Goal: Information Seeking & Learning: Find specific fact

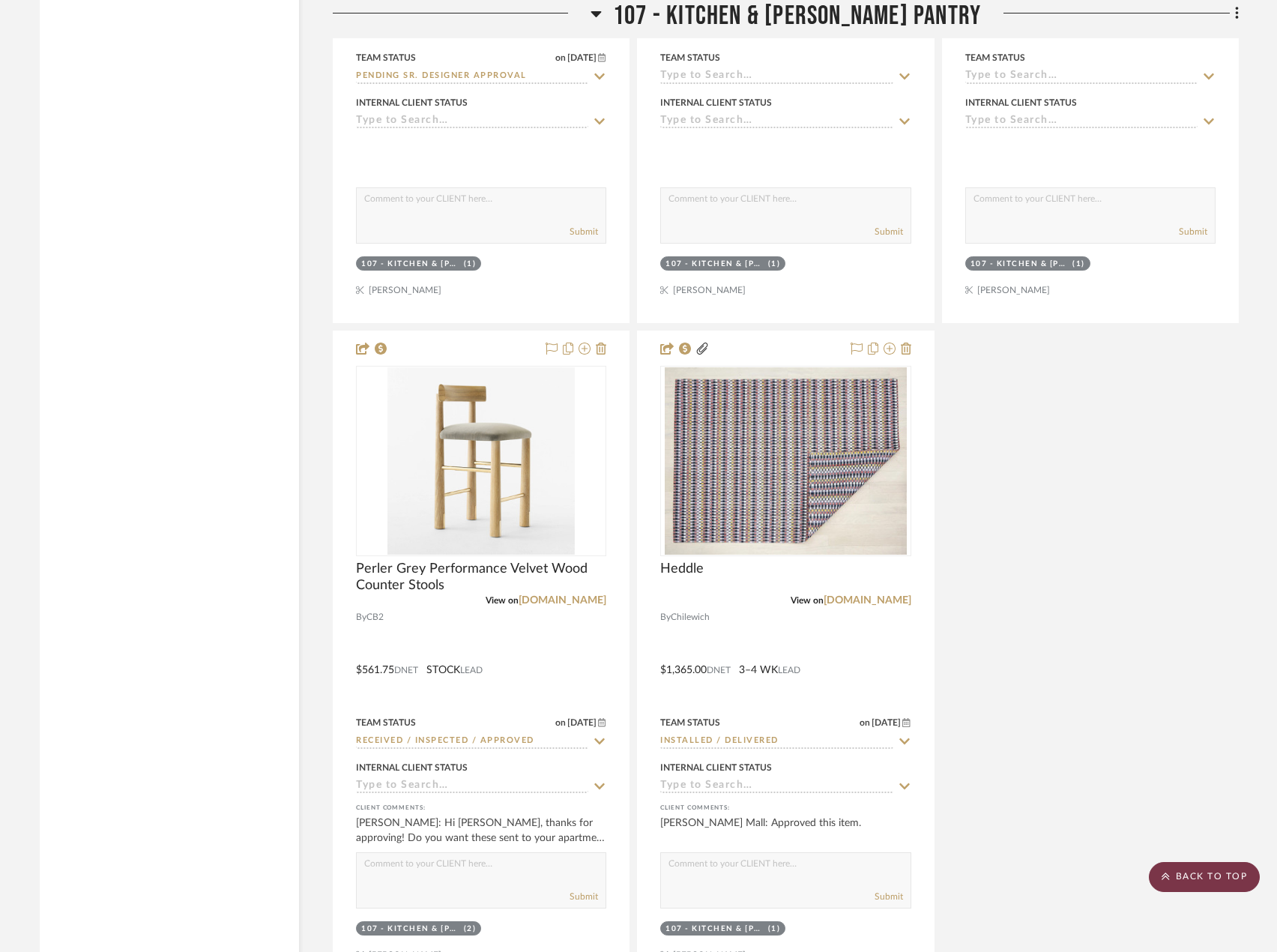
drag, startPoint x: 1174, startPoint y: 885, endPoint x: 1175, endPoint y: 879, distance: 6.1
click at [1174, 884] on scroll-to-top-button "BACK TO TOP" at bounding box center [1204, 876] width 111 height 30
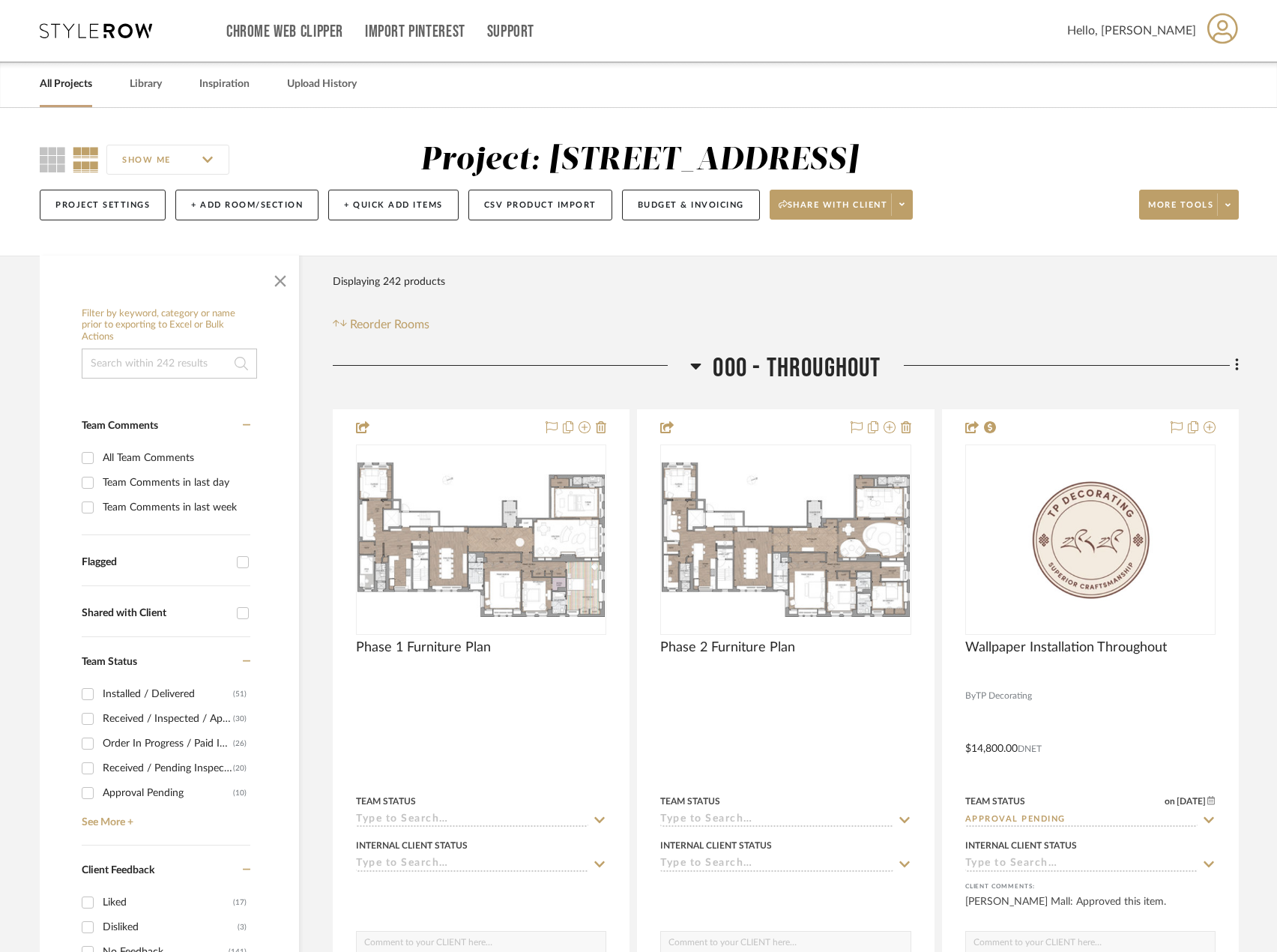
click at [142, 369] on input at bounding box center [170, 363] width 176 height 30
type input "sconces"
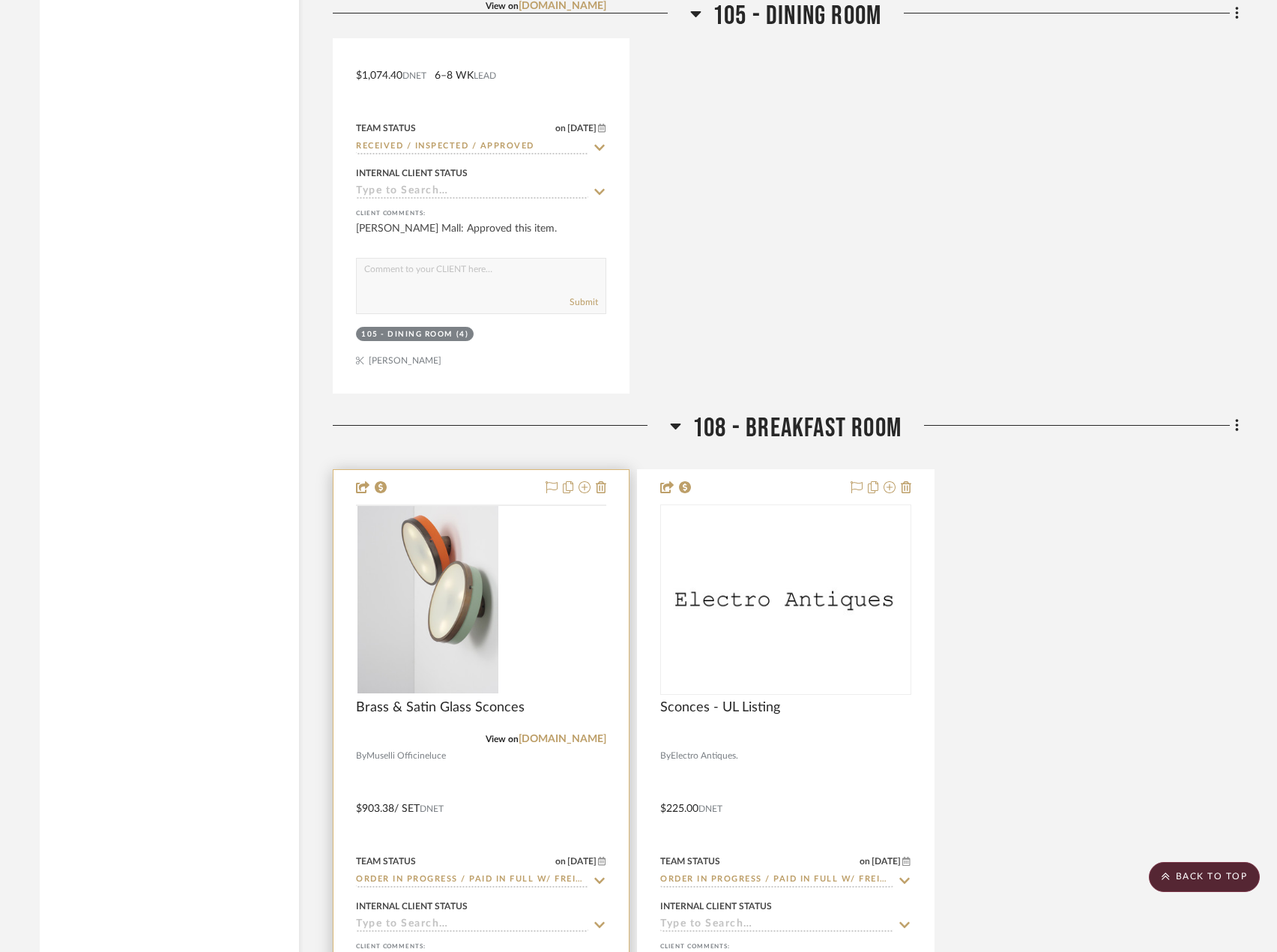
scroll to position [2923, 0]
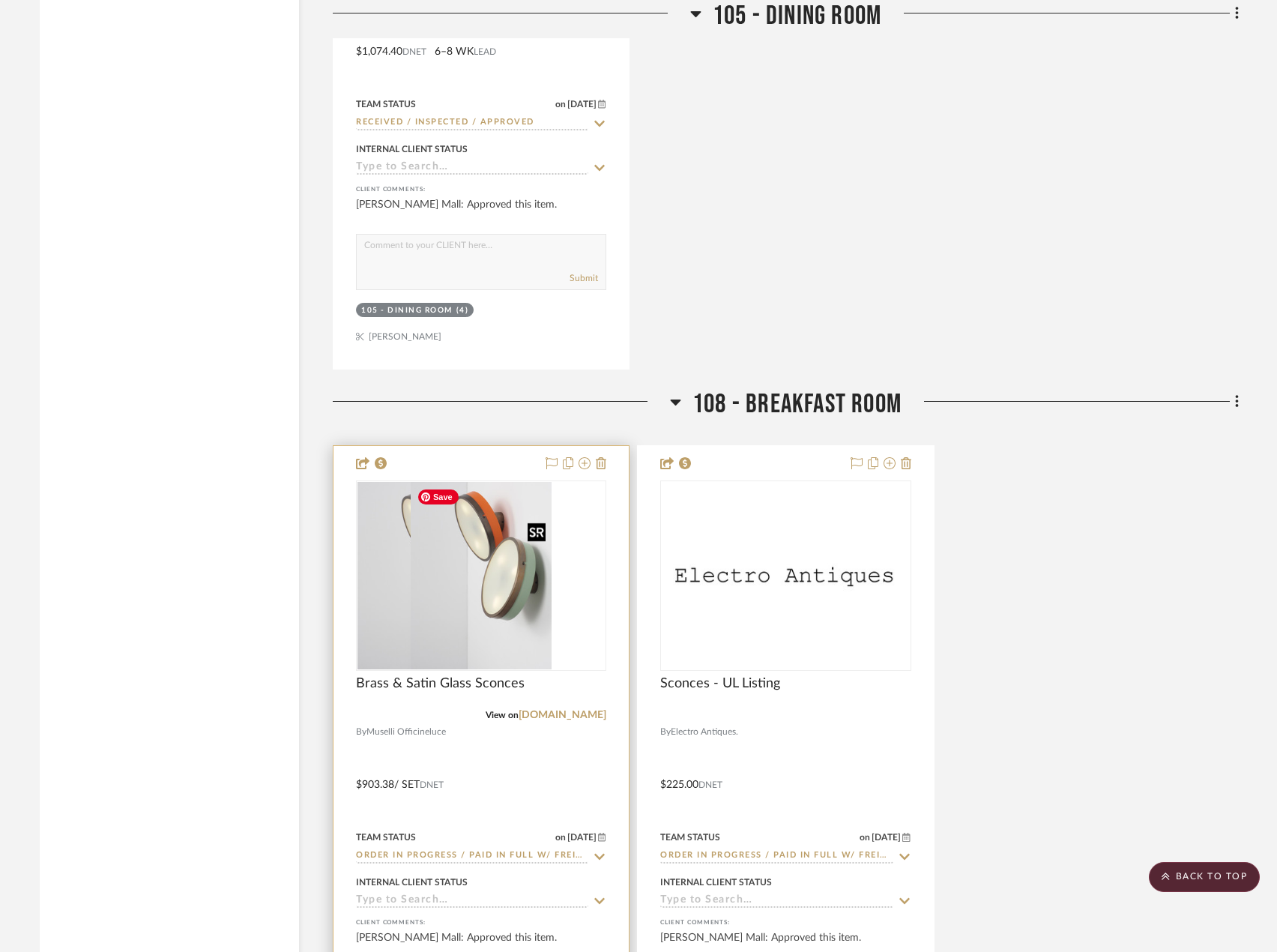
click at [520, 632] on div at bounding box center [480, 575] width 250 height 190
click at [565, 713] on link "[DOMAIN_NAME]" at bounding box center [562, 715] width 88 height 10
click at [569, 453] on div at bounding box center [481, 774] width 295 height 656
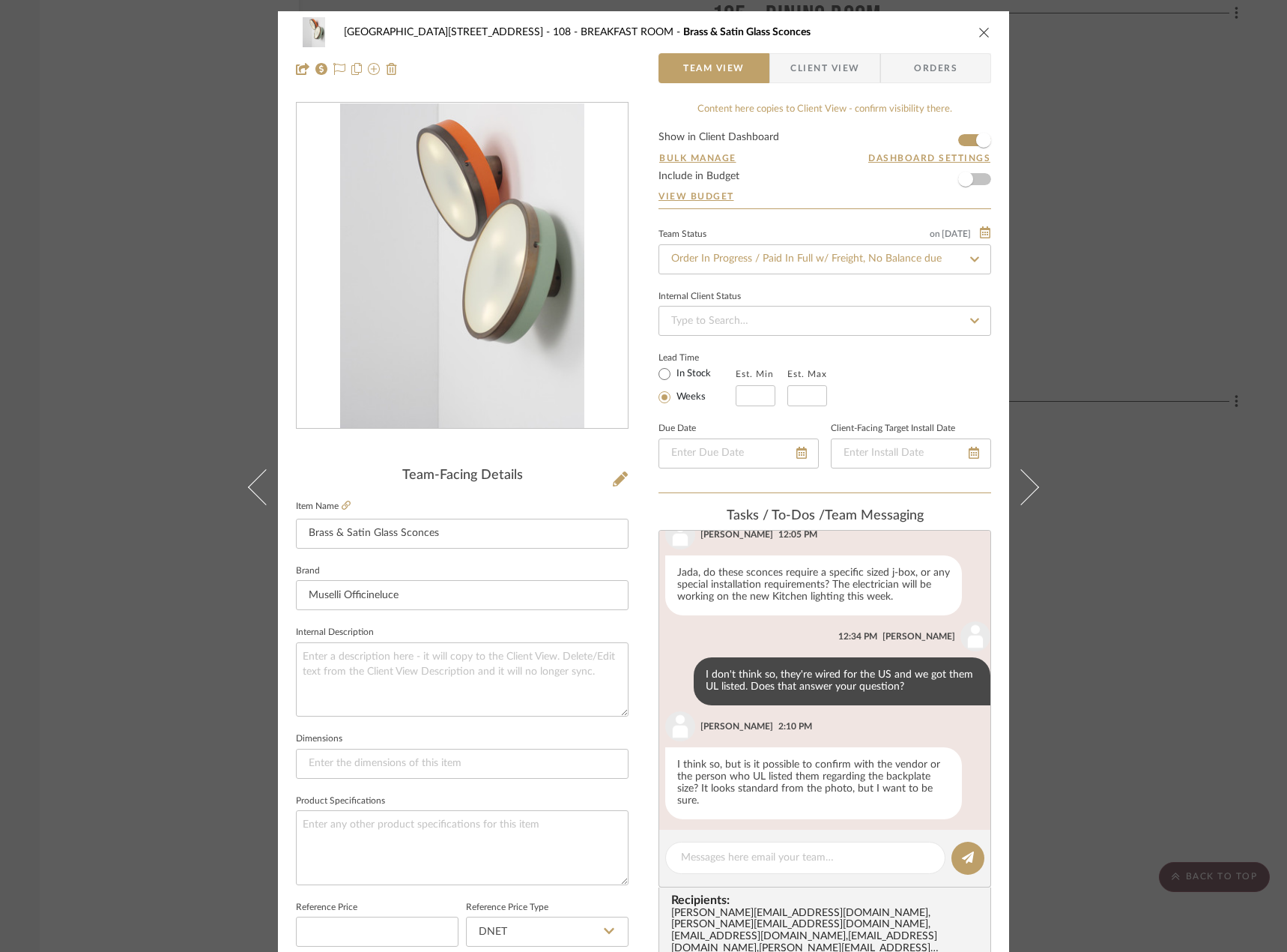
scroll to position [289, 0]
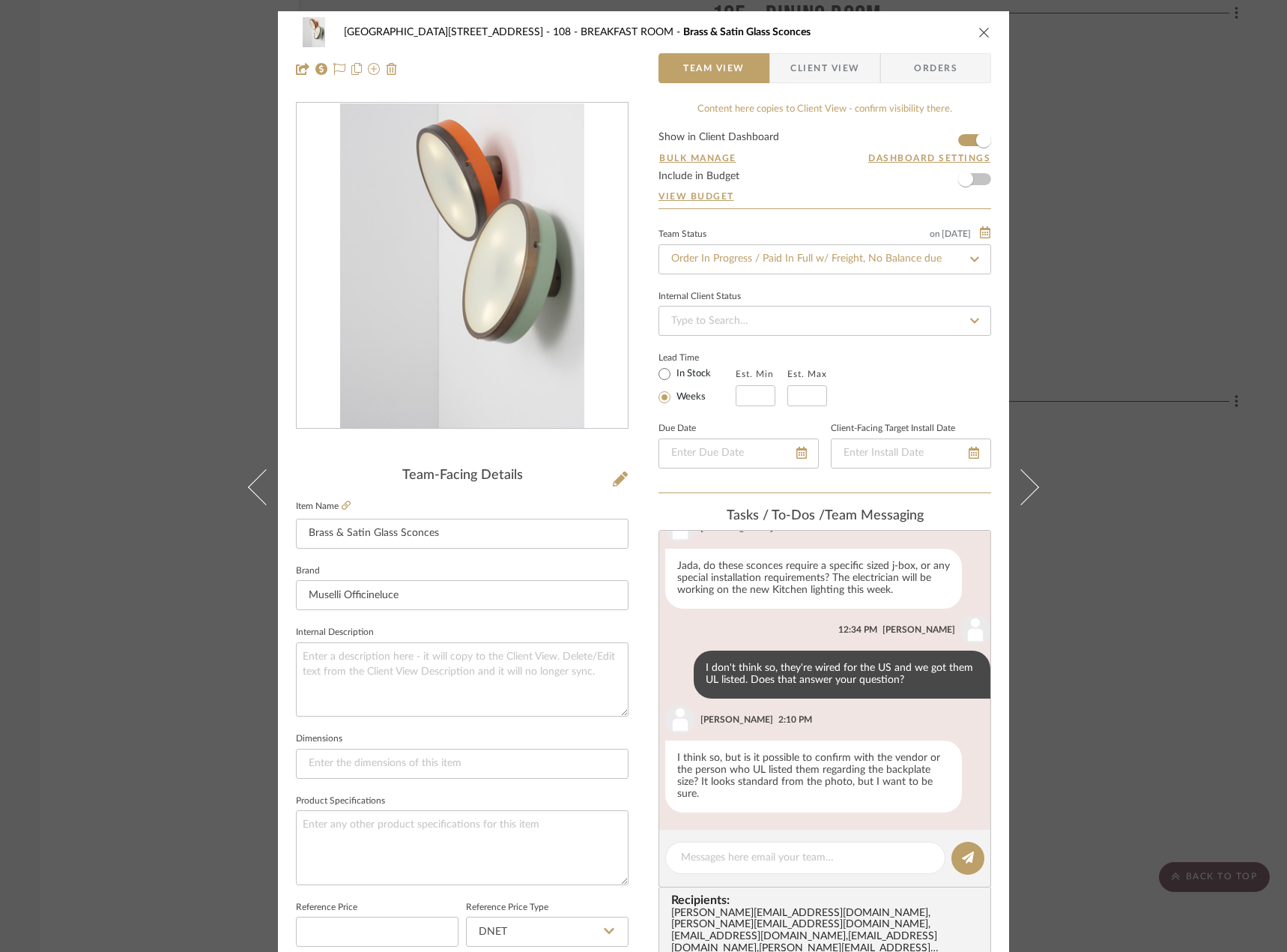
click at [804, 75] on span "Client View" at bounding box center [825, 67] width 69 height 30
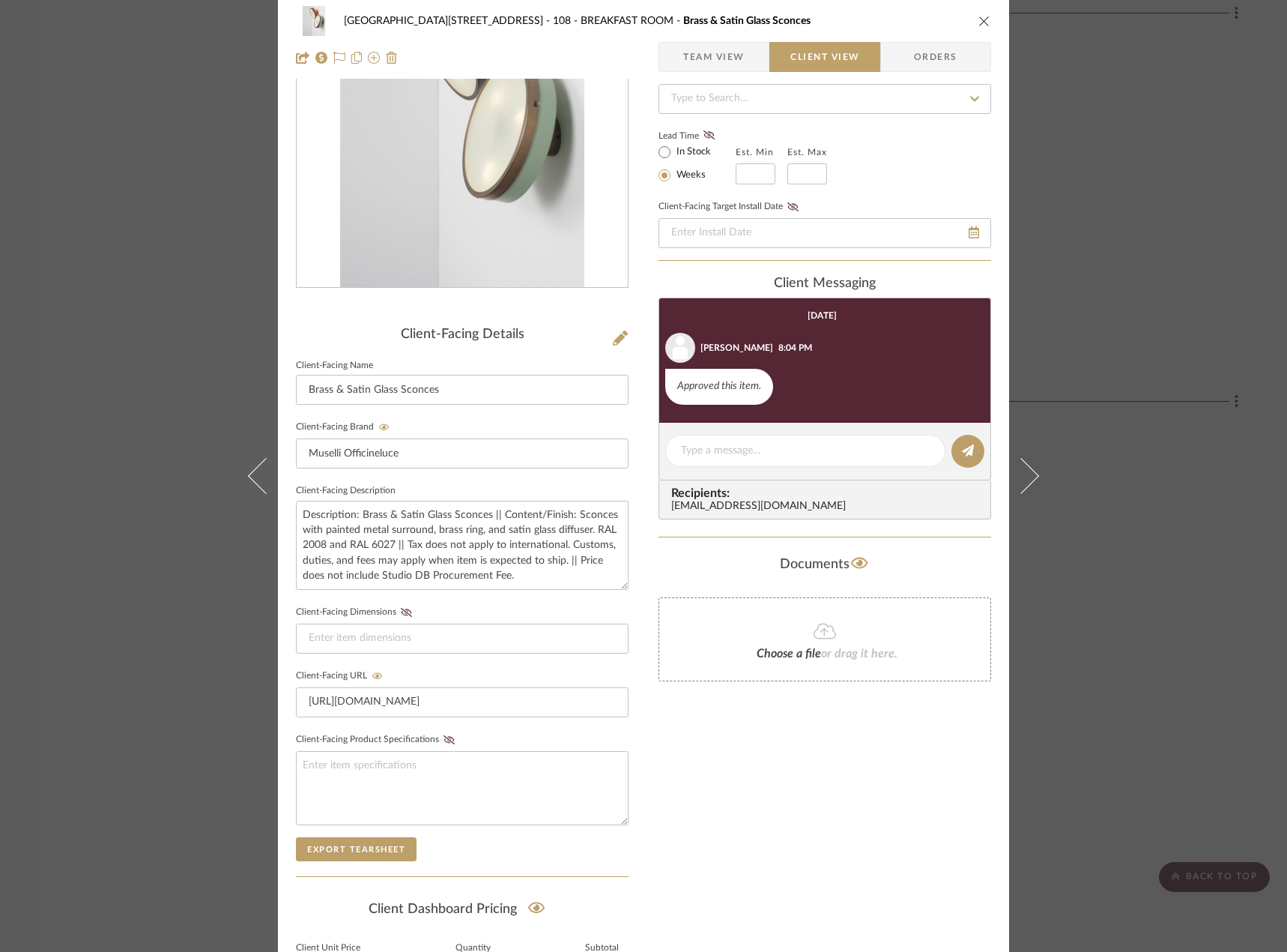
scroll to position [307, 0]
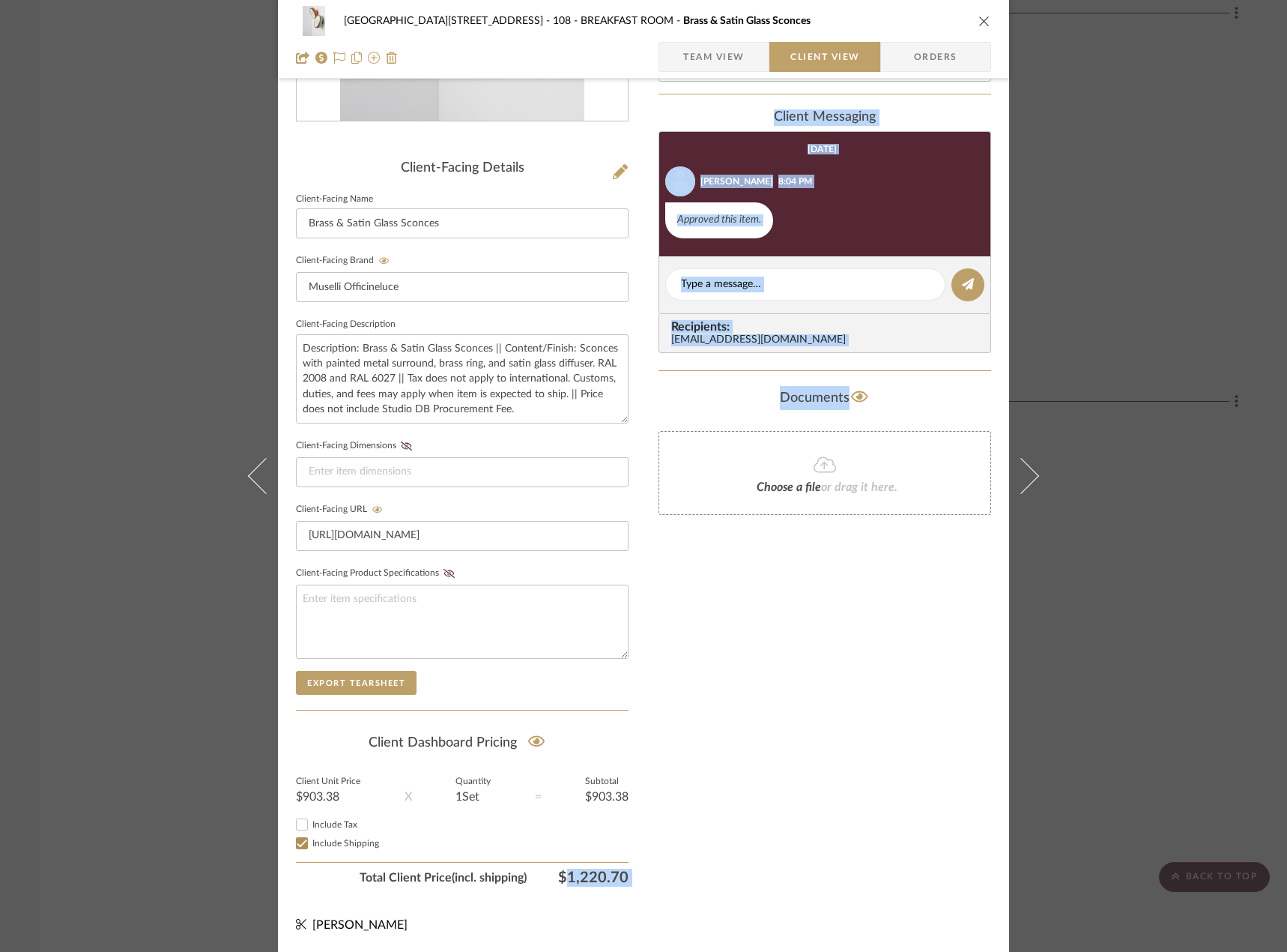
drag, startPoint x: 554, startPoint y: 879, endPoint x: 651, endPoint y: 863, distance: 98.3
click at [651, 863] on div "24100 - [STREET_ADDRESS] - Mall 108 - BREAKFAST ROOM Brass & Satin Glass Sconce…" at bounding box center [643, 328] width 731 height 1248
click at [652, 862] on div "24100 - [STREET_ADDRESS] - Mall 108 - BREAKFAST ROOM Brass & Satin Glass Sconce…" at bounding box center [643, 328] width 731 height 1248
click at [629, 875] on div "24100 - [STREET_ADDRESS] - Mall 108 - BREAKFAST ROOM Brass & Satin Glass Sconce…" at bounding box center [643, 328] width 731 height 1248
click at [588, 879] on span "$1,220.70" at bounding box center [577, 877] width 101 height 18
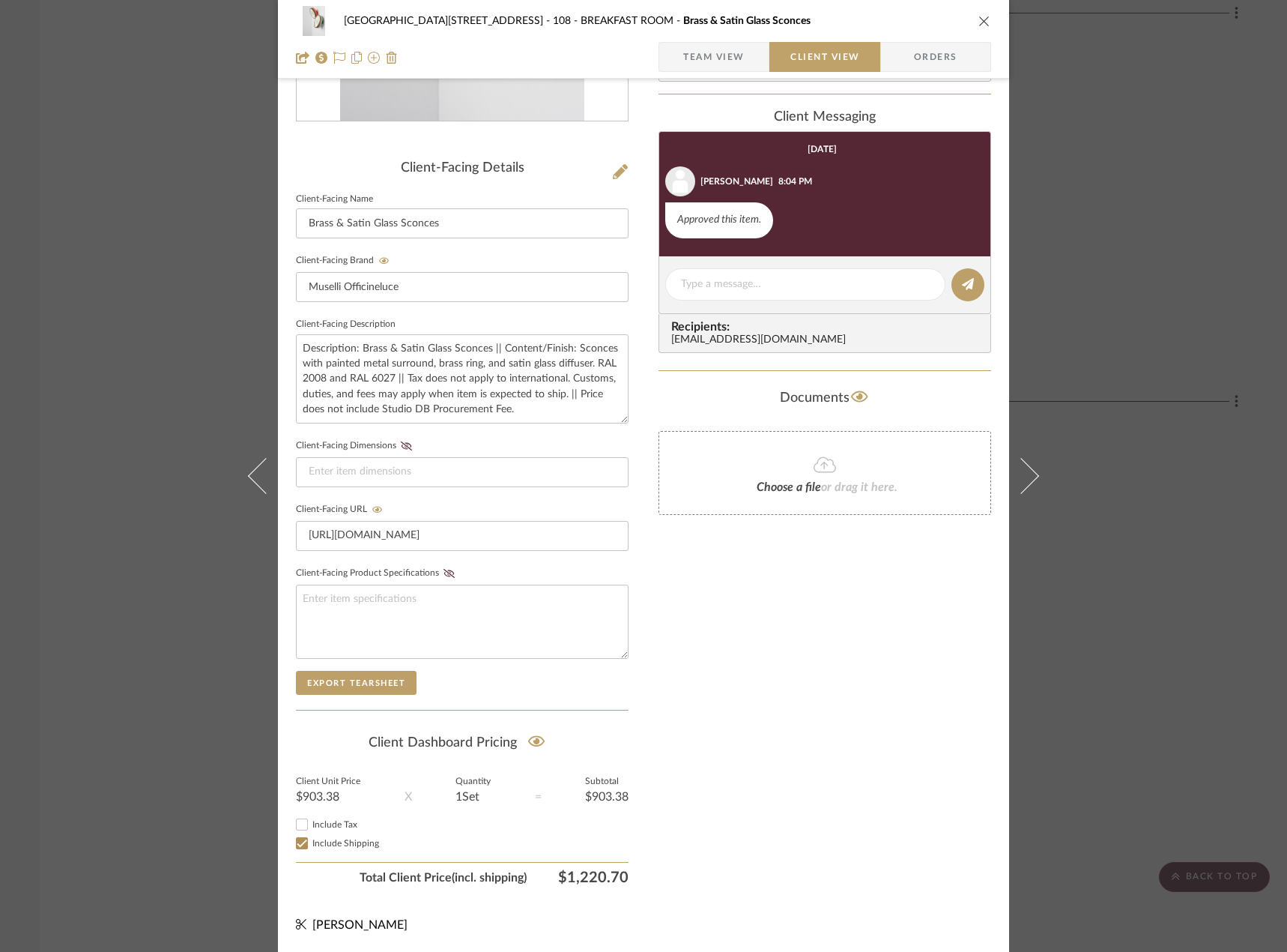
drag, startPoint x: 623, startPoint y: 875, endPoint x: 549, endPoint y: 883, distance: 74.4
click at [549, 883] on span "$1,220.70" at bounding box center [577, 877] width 101 height 18
copy span "$1,220.70"
